Goal: Find specific page/section

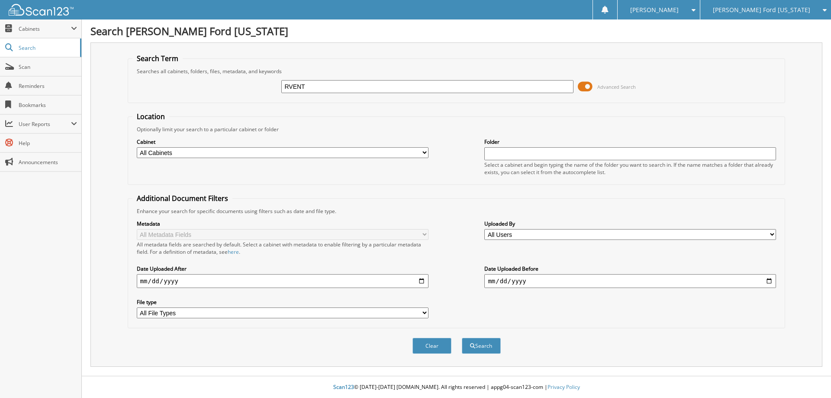
type input "RVENT201"
click at [462, 338] on button "Search" at bounding box center [481, 346] width 39 height 16
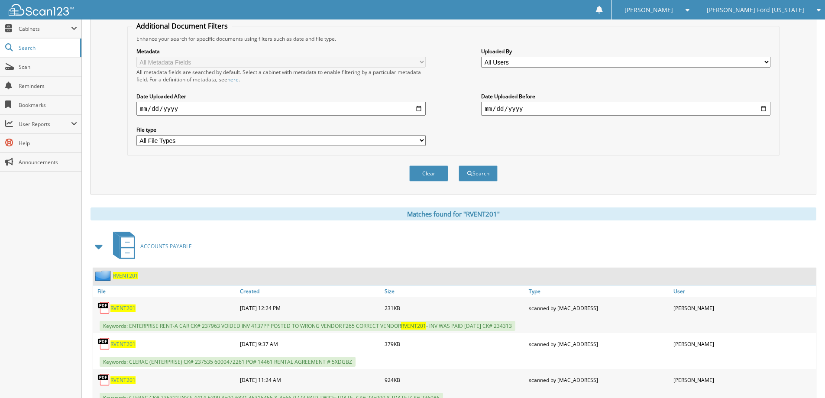
scroll to position [173, 0]
click at [127, 277] on span "RVENT201" at bounding box center [125, 274] width 25 height 7
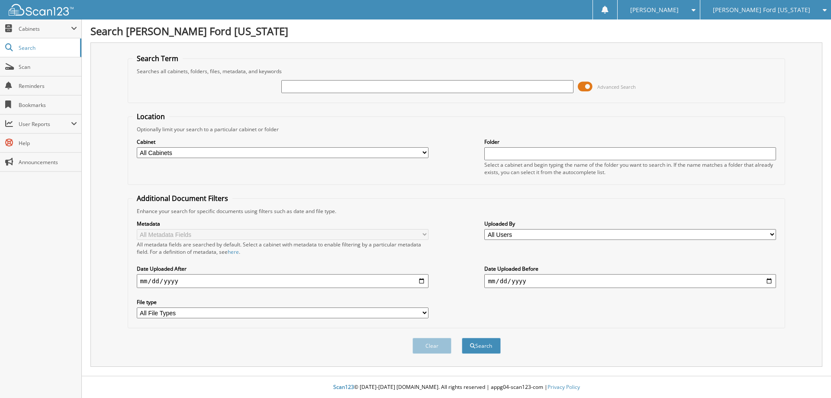
click at [823, 11] on icon at bounding box center [823, 10] width 8 height 6
click at [792, 25] on link "[PERSON_NAME] Chevrolet Buick" at bounding box center [765, 26] width 131 height 15
type input "6357"
click at [462, 338] on button "Search" at bounding box center [481, 346] width 39 height 16
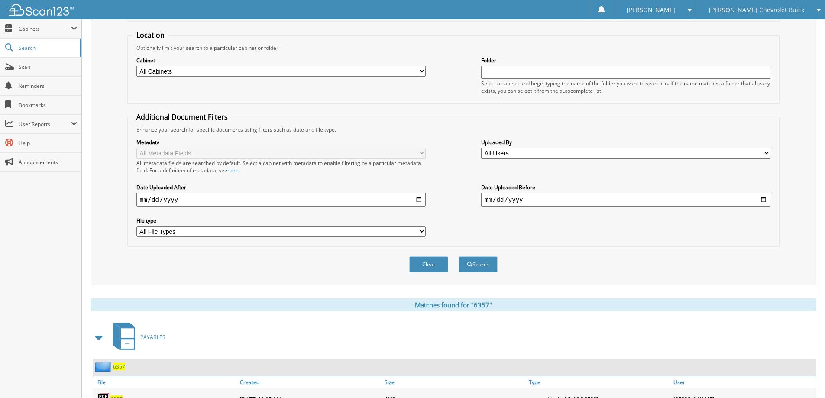
scroll to position [216, 0]
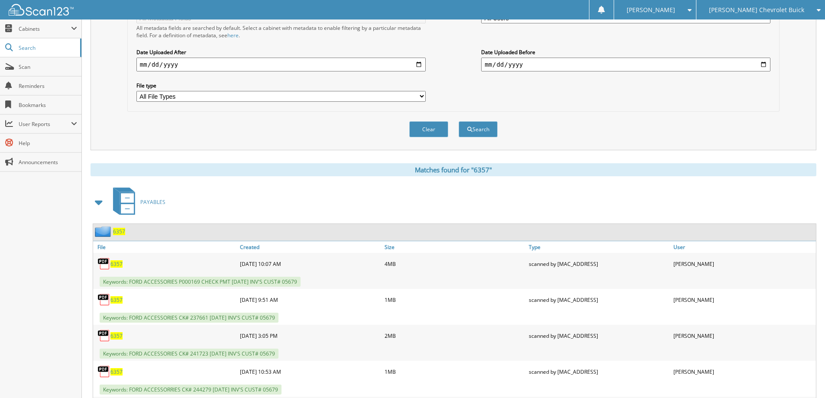
click at [120, 233] on span "6357" at bounding box center [119, 231] width 12 height 7
